Goal: Transaction & Acquisition: Purchase product/service

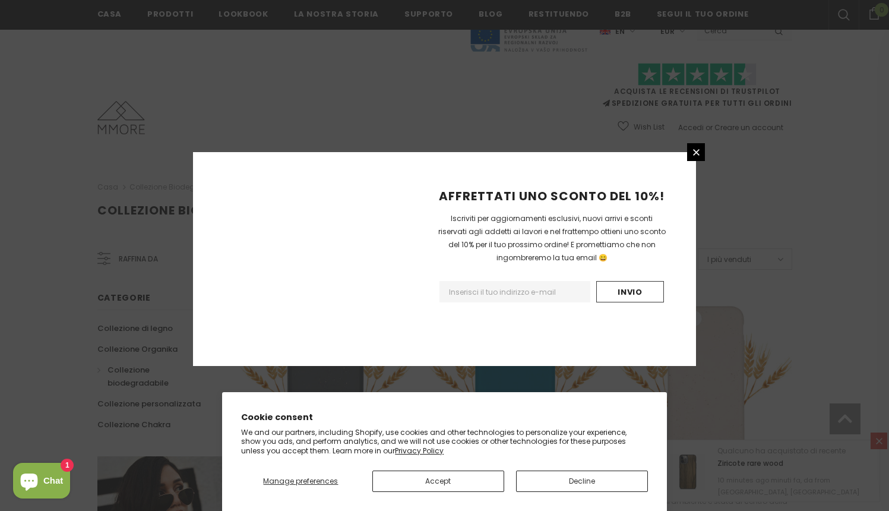
scroll to position [1367, 0]
